Goal: Task Accomplishment & Management: Use online tool/utility

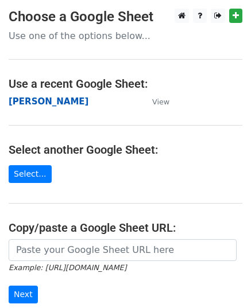
click at [22, 105] on strong "[PERSON_NAME]" at bounding box center [49, 101] width 80 height 10
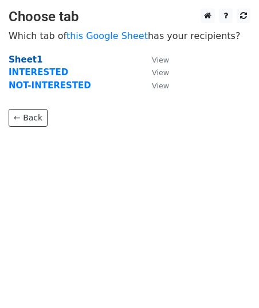
click at [34, 60] on strong "Sheet1" at bounding box center [26, 59] width 34 height 10
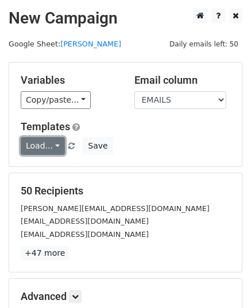
click at [32, 138] on link "Load..." at bounding box center [43, 146] width 44 height 18
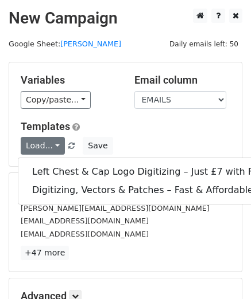
click at [78, 67] on div "Variables Copy/paste... {{EMAILS}} Email column EMAILS Templates Load... Left C…" at bounding box center [125, 114] width 232 height 104
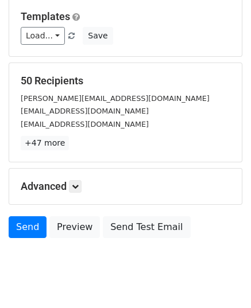
scroll to position [115, 0]
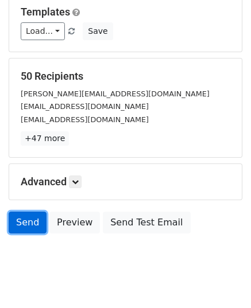
click at [35, 231] on link "Send" at bounding box center [28, 223] width 38 height 22
